Goal: Task Accomplishment & Management: Manage account settings

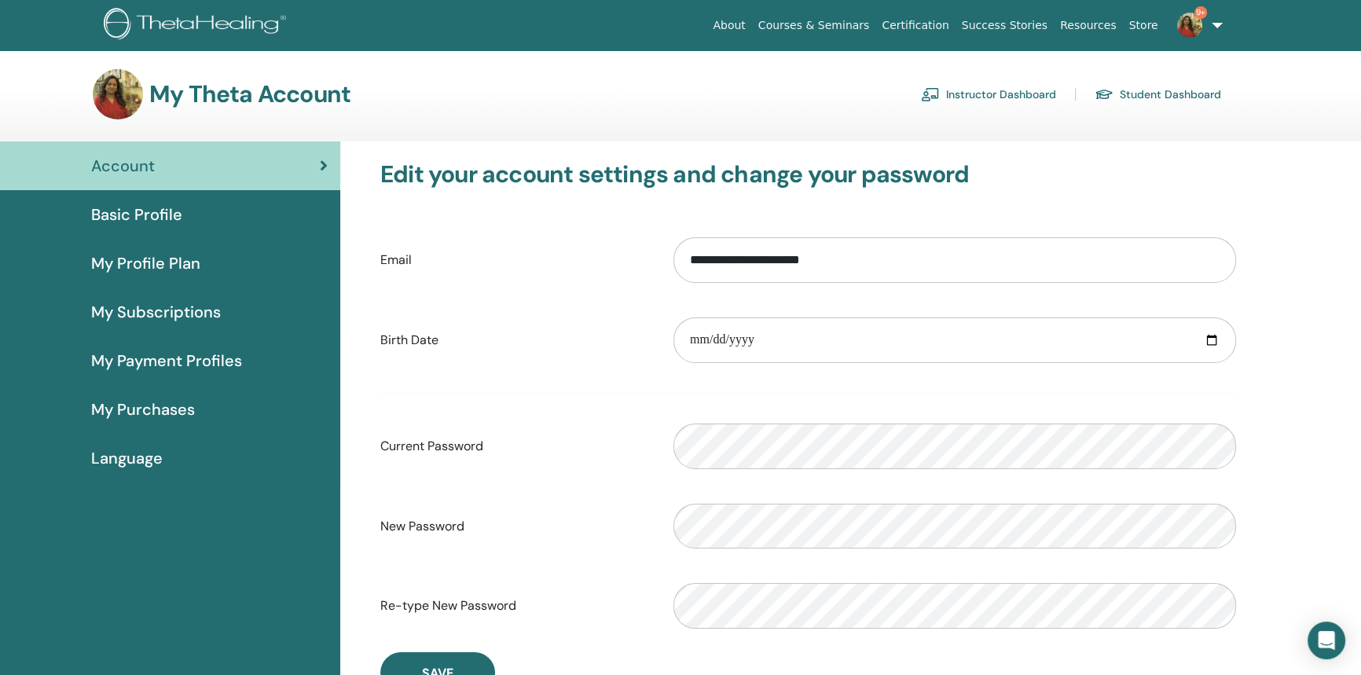
click at [1004, 93] on link "Instructor Dashboard" at bounding box center [988, 94] width 135 height 25
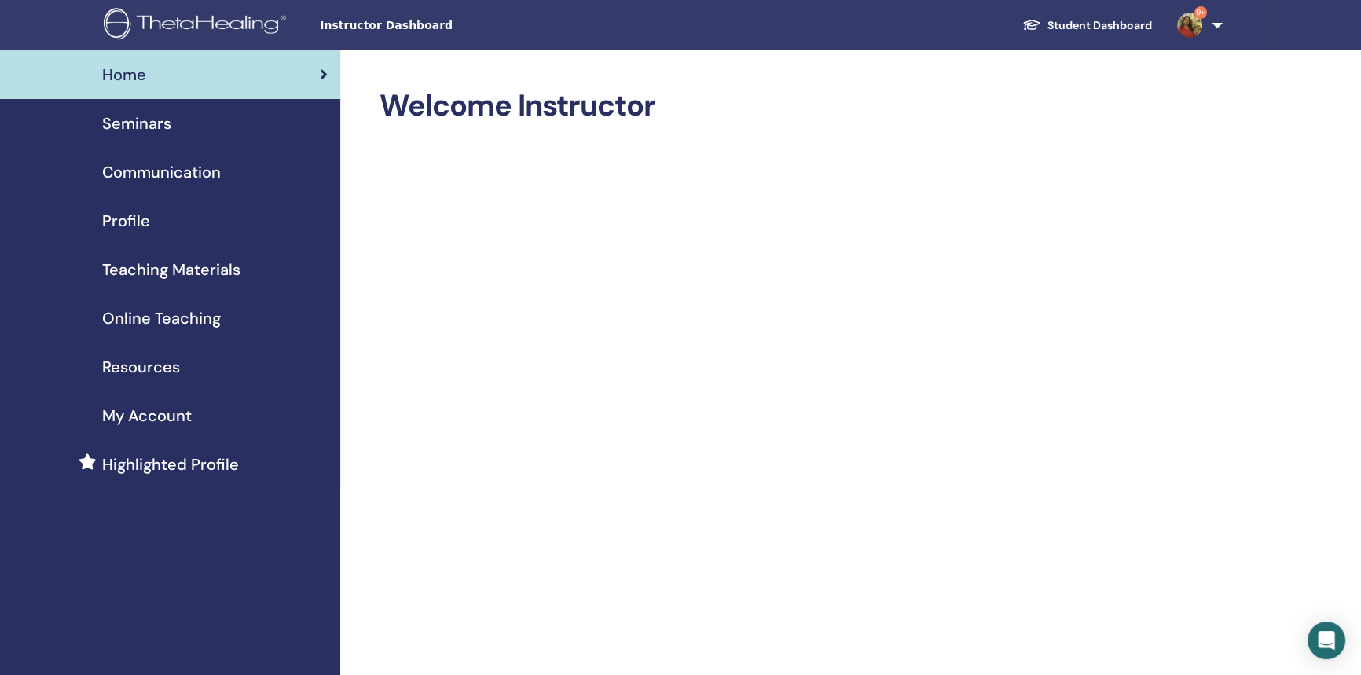
click at [164, 131] on span "Seminars" at bounding box center [136, 124] width 69 height 24
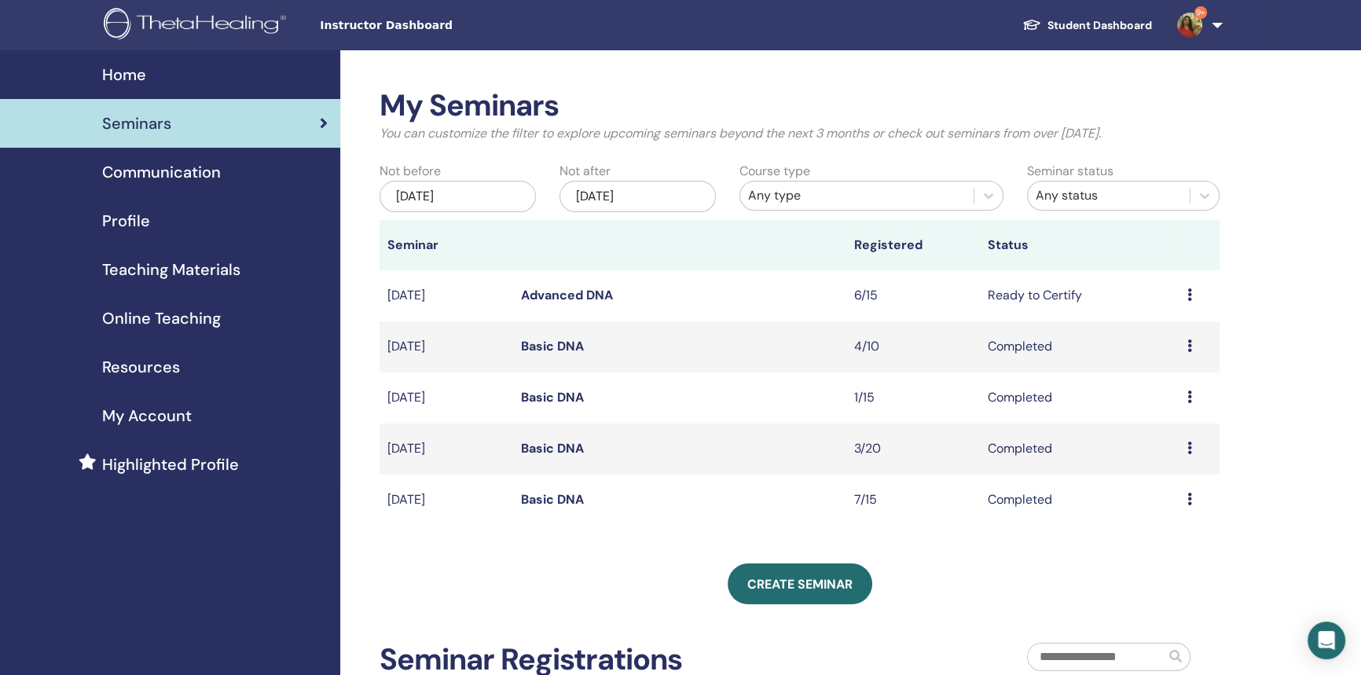
click at [571, 289] on link "Advanced DNA" at bounding box center [567, 295] width 92 height 17
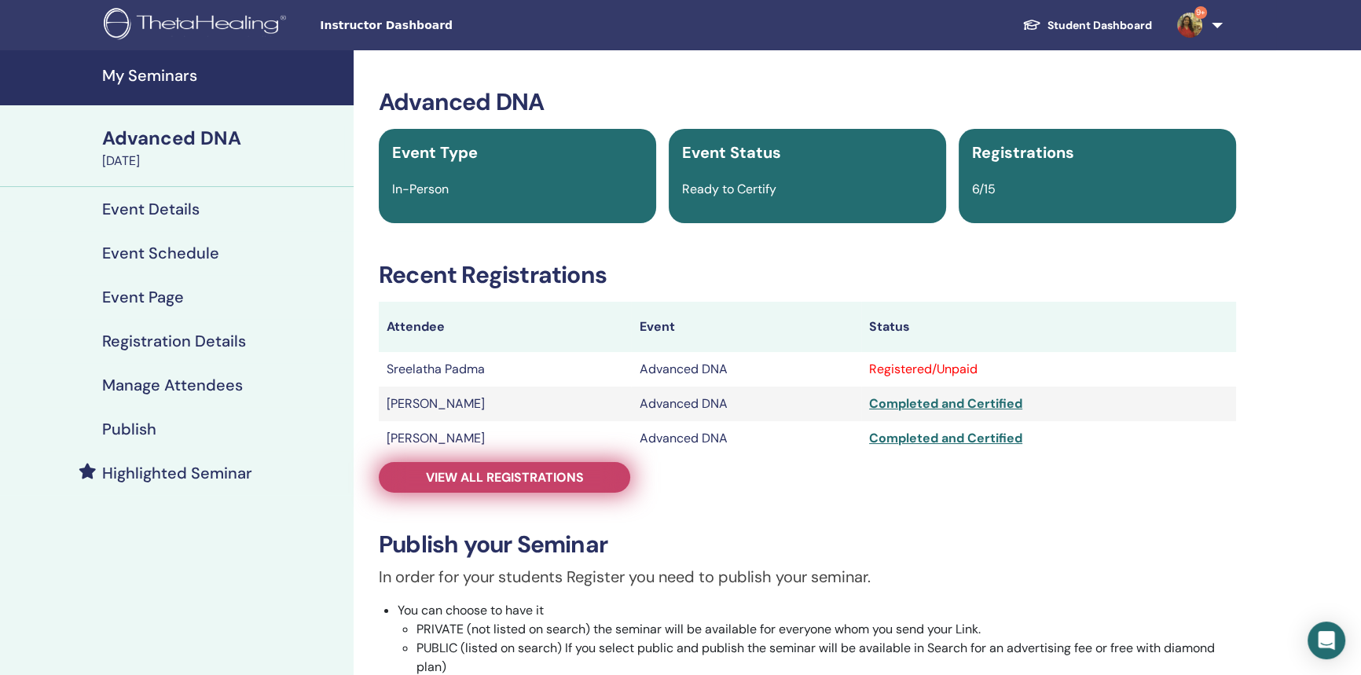
click at [508, 477] on span "View all registrations" at bounding box center [505, 477] width 158 height 17
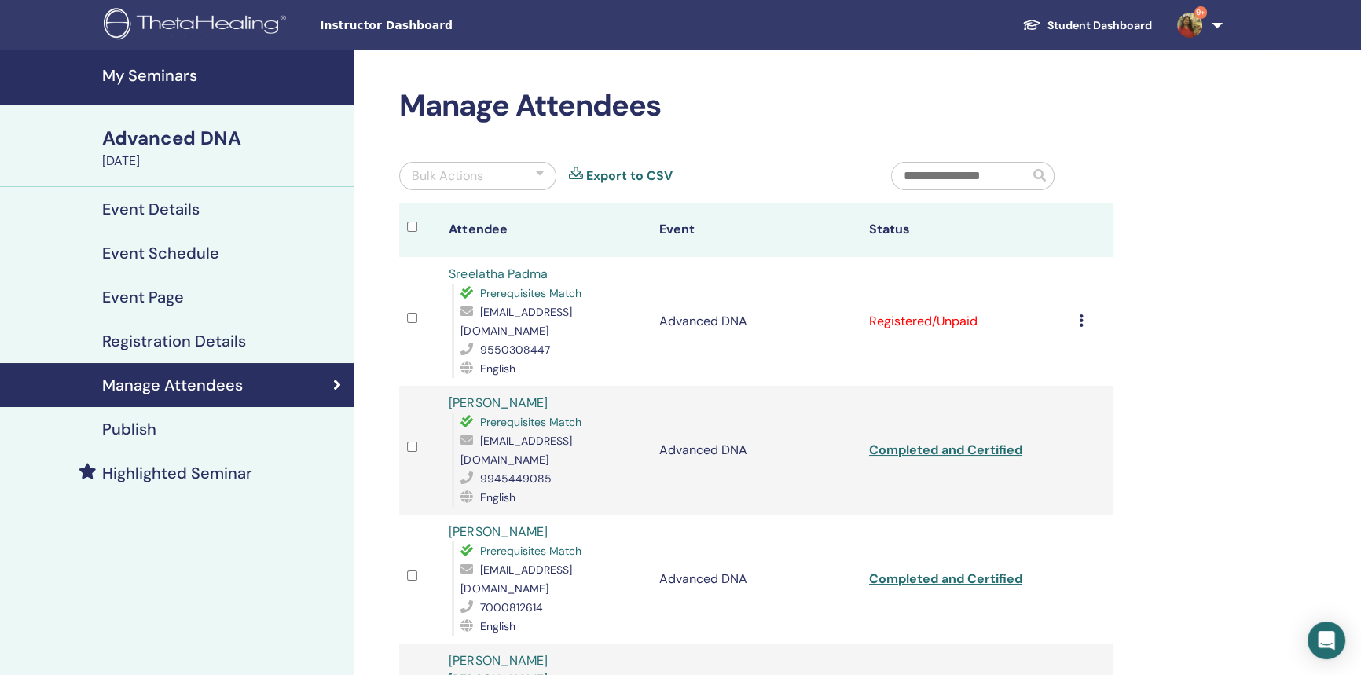
click at [1079, 314] on icon at bounding box center [1081, 320] width 5 height 13
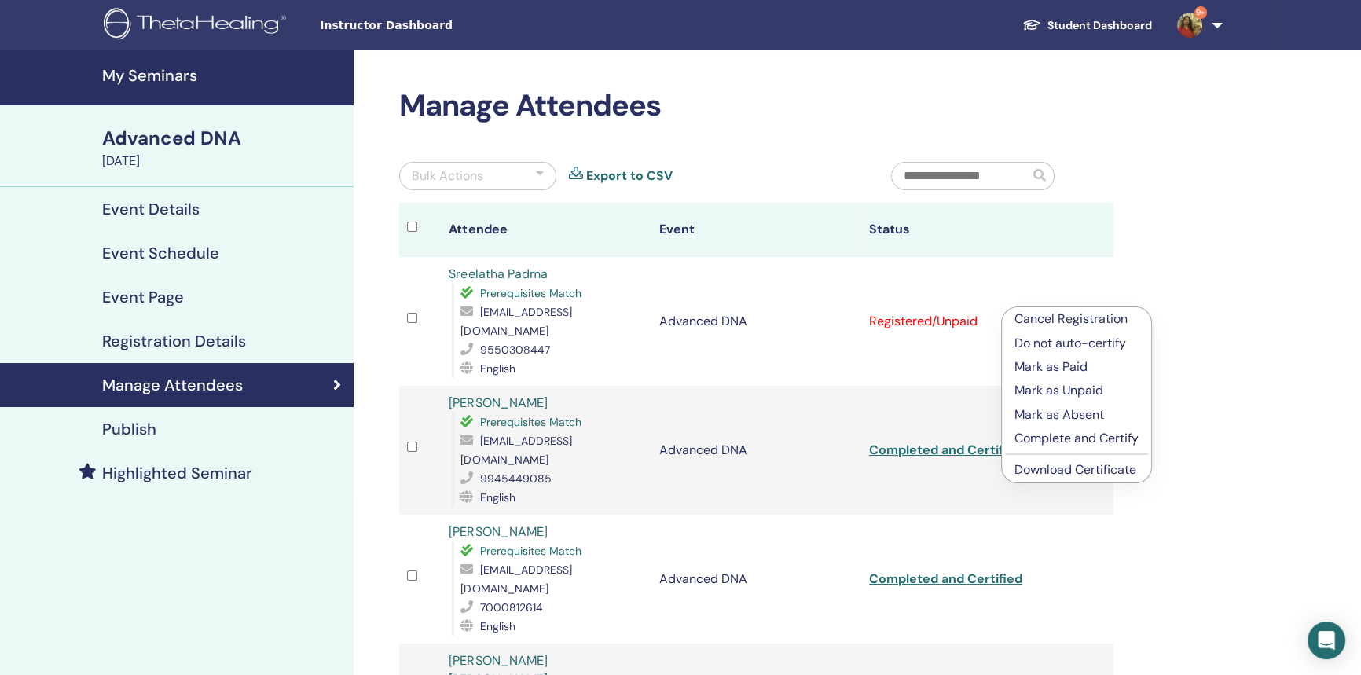
click at [1061, 437] on p "Complete and Certify" at bounding box center [1077, 438] width 124 height 19
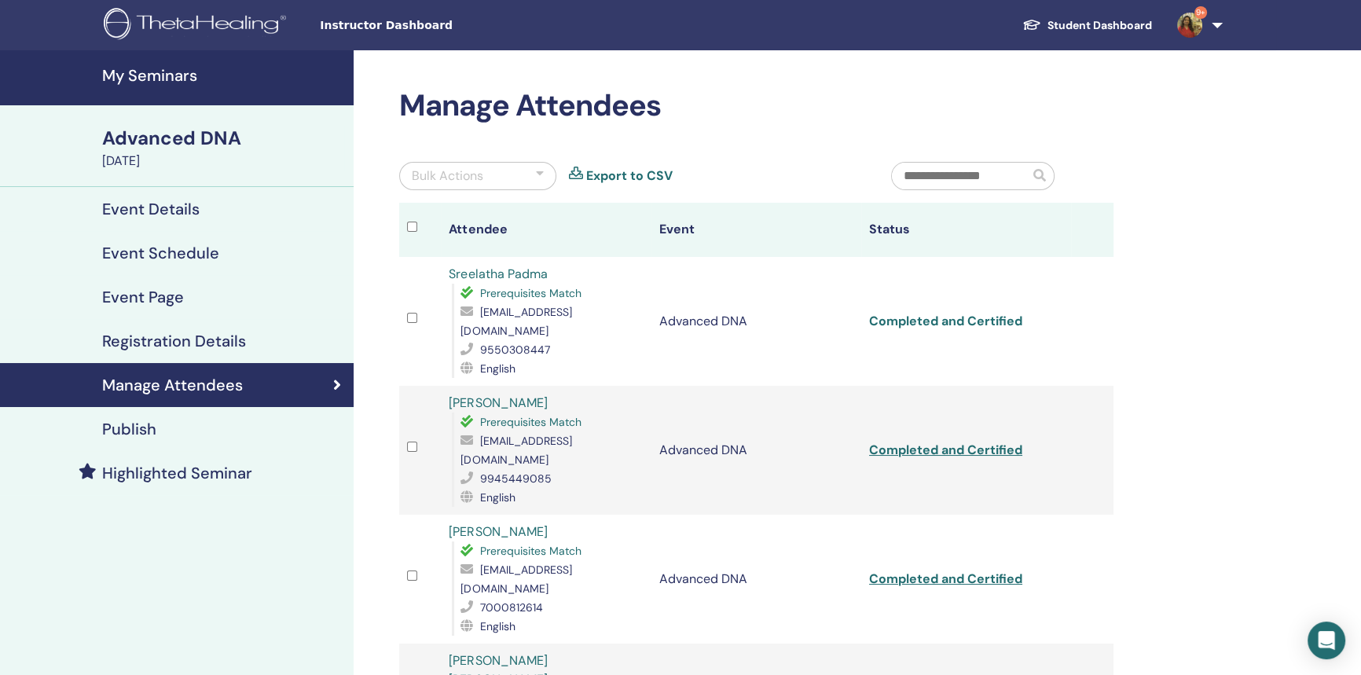
click at [906, 313] on link "Completed and Certified" at bounding box center [945, 321] width 153 height 17
